Goal: Navigation & Orientation: Find specific page/section

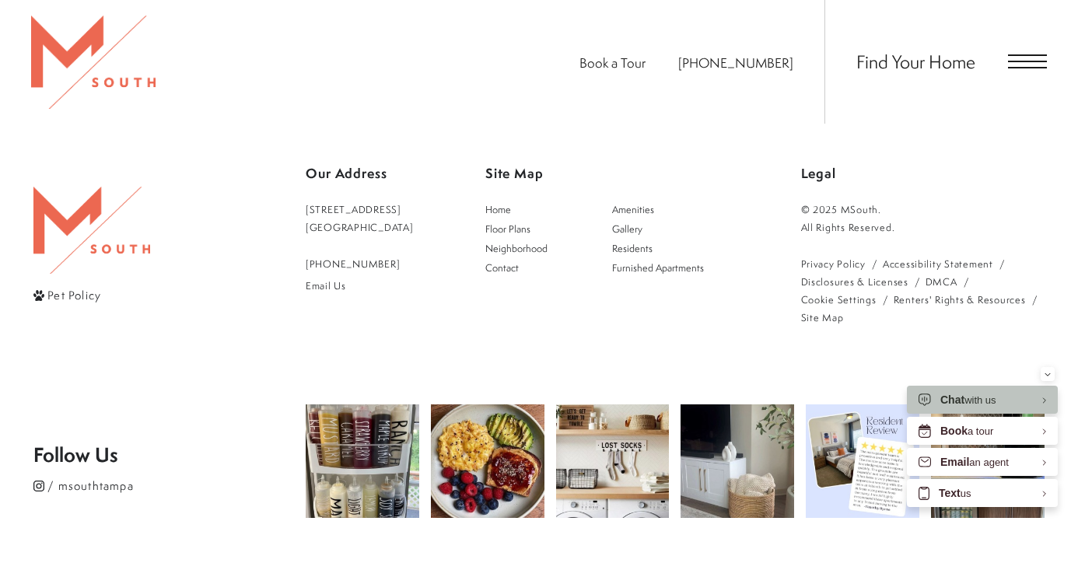
scroll to position [2805, 0]
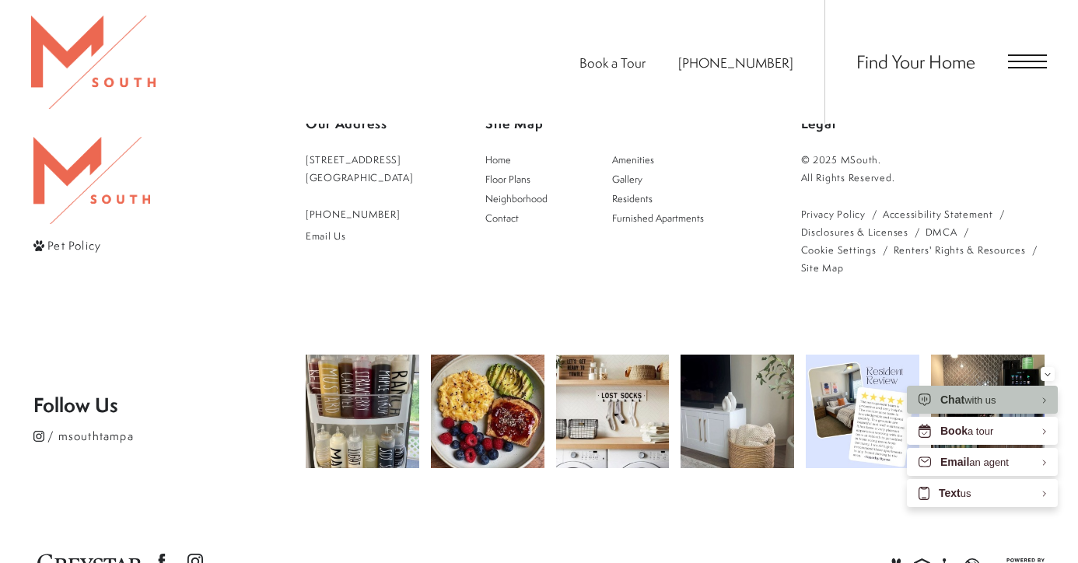
click at [899, 55] on span "Find Your Home" at bounding box center [916, 61] width 119 height 25
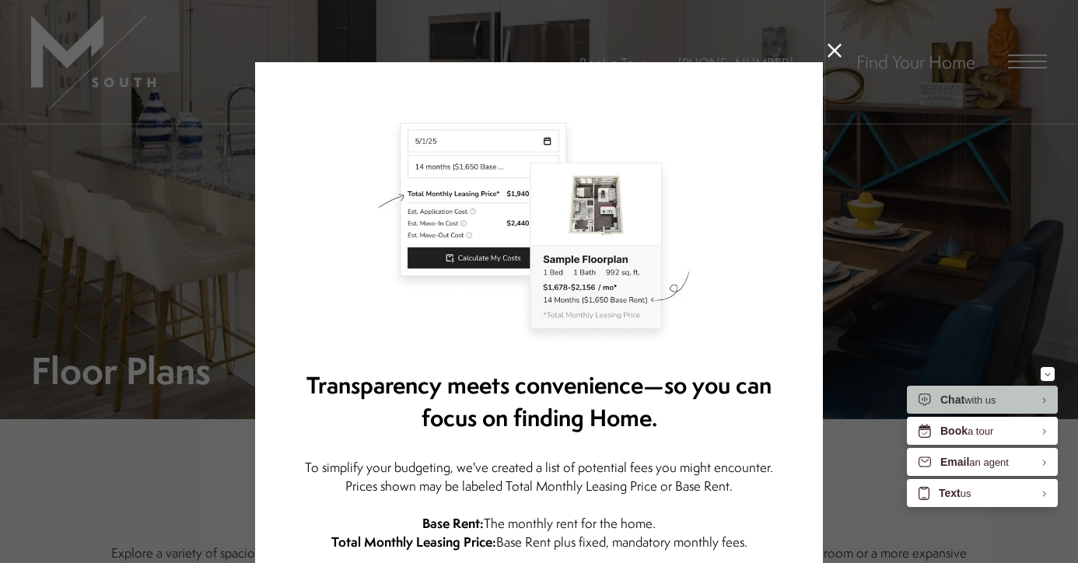
click at [835, 54] on icon at bounding box center [835, 51] width 14 height 14
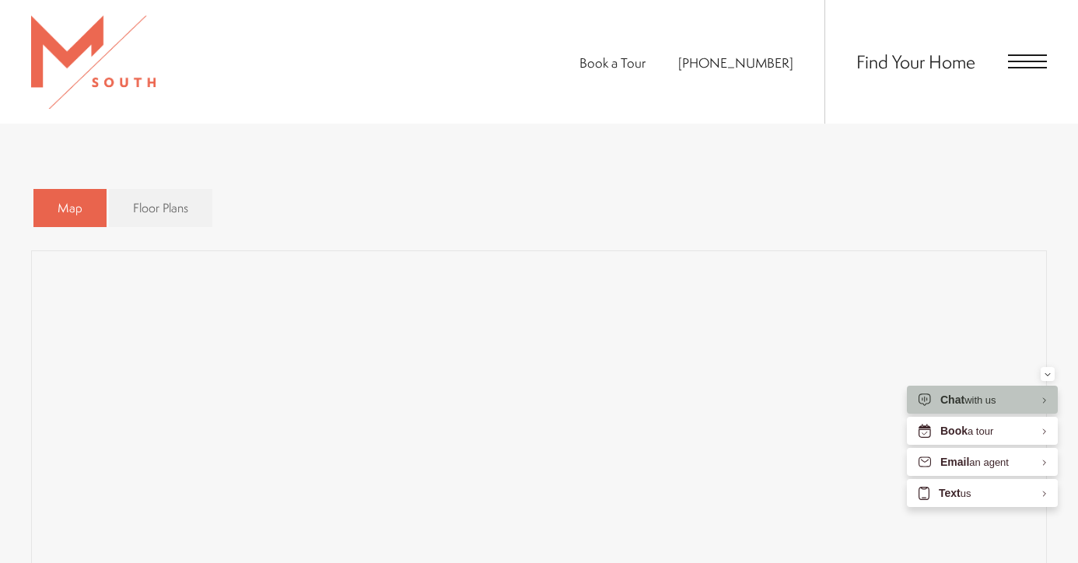
scroll to position [961, 0]
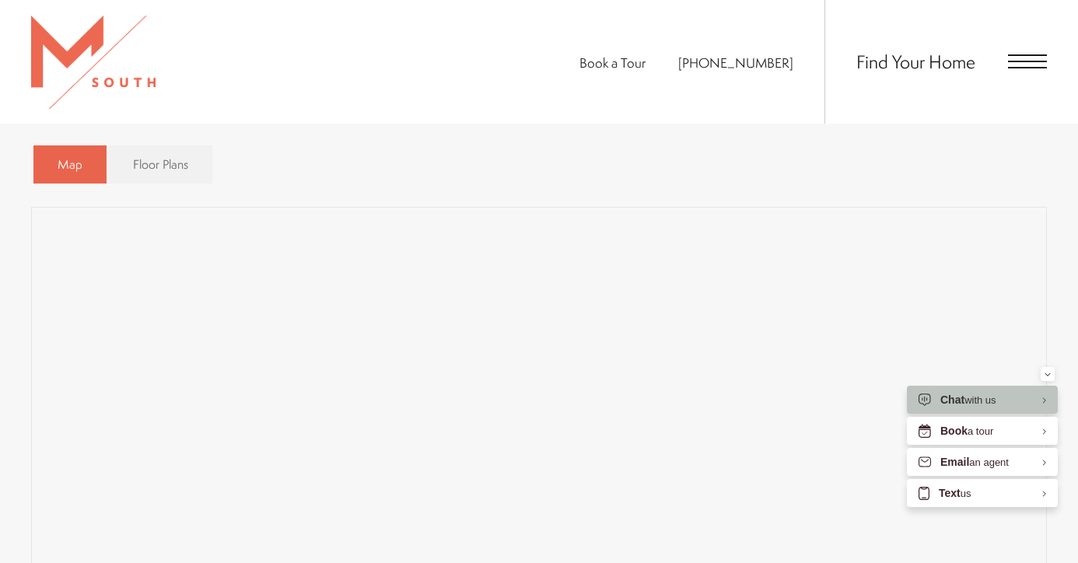
click at [538, 198] on div "Map Floor Plans Bedrooms 1 Bedroom" at bounding box center [539, 480] width 1016 height 684
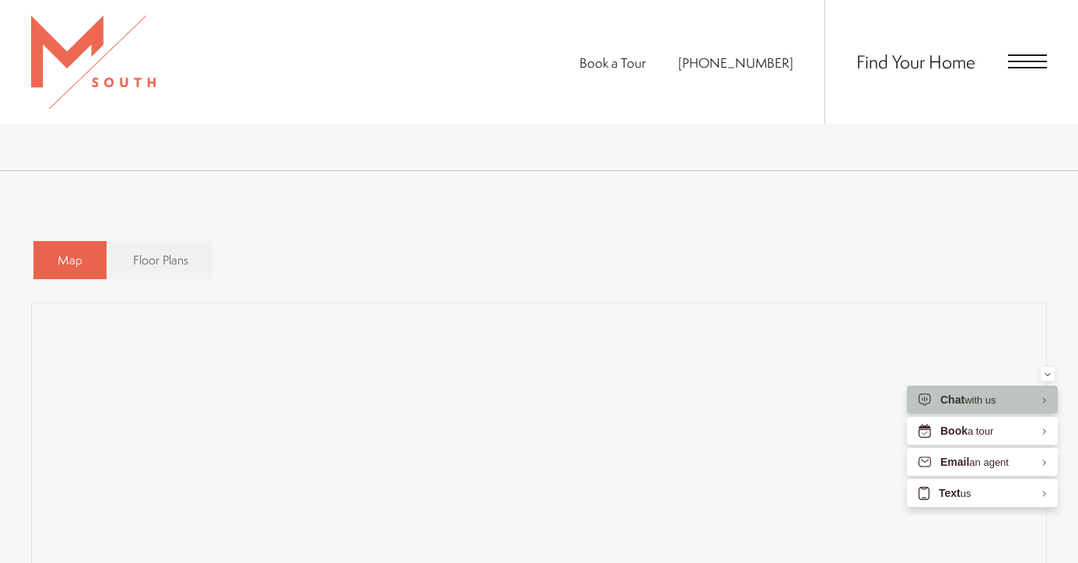
scroll to position [1160, 0]
